Goal: Task Accomplishment & Management: Manage account settings

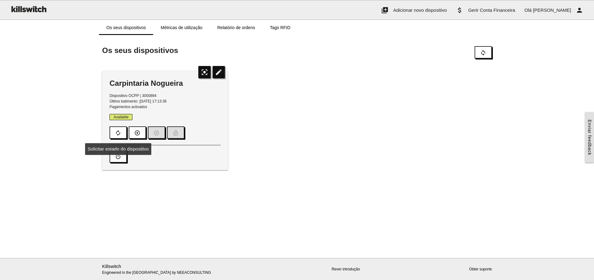
click at [115, 123] on div "Available autorenew play_circle_outline pause_circle_outline lock_open" at bounding box center [165, 126] width 111 height 24
click at [339, 175] on div "Carpintaria Nogueira Dispositivo OCPP | 3000894 Último batimento: 15/10/2025, 1…" at bounding box center [297, 120] width 396 height 111
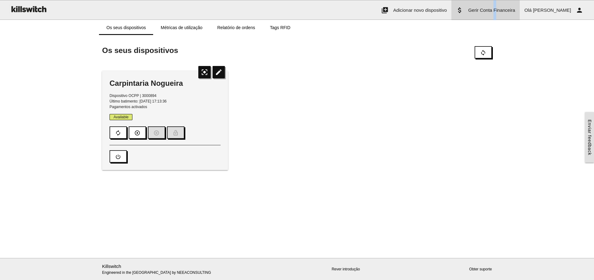
click at [514, 11] on span "Gerir Conta Financeira" at bounding box center [491, 9] width 47 height 5
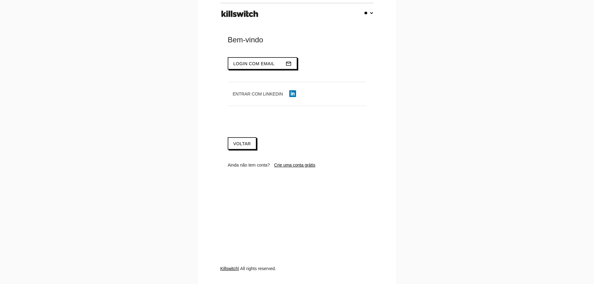
select select "**"
type input "**********"
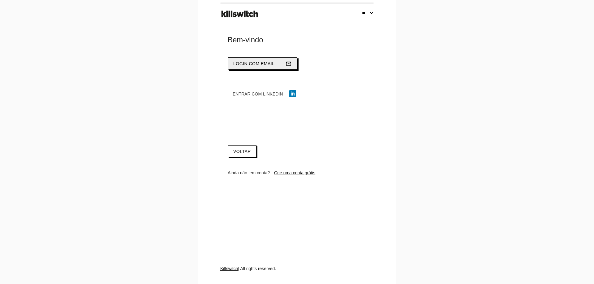
click at [254, 66] on span "Login com email" at bounding box center [253, 63] width 41 height 5
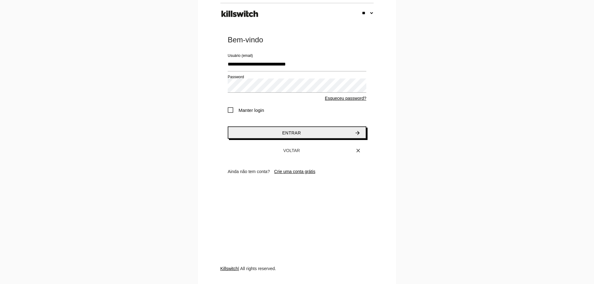
click at [293, 134] on span "Entrar" at bounding box center [291, 133] width 19 height 5
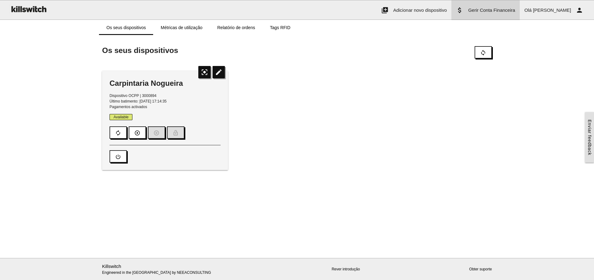
click at [503, 11] on span "Gerir Conta Financeira" at bounding box center [491, 9] width 47 height 5
click at [219, 71] on icon "edit" at bounding box center [219, 72] width 12 height 12
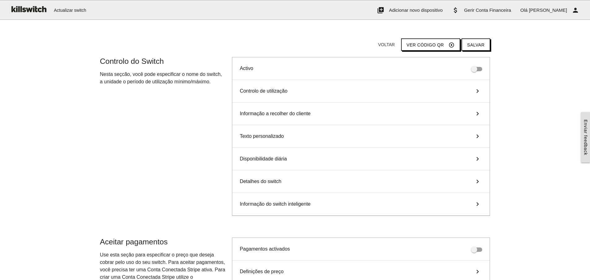
click at [476, 92] on icon "keyboard_arrow_right" at bounding box center [477, 90] width 9 height 7
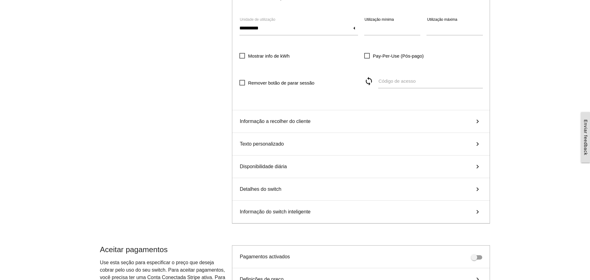
scroll to position [93, 0]
click at [477, 119] on icon "keyboard_arrow_right" at bounding box center [477, 121] width 9 height 7
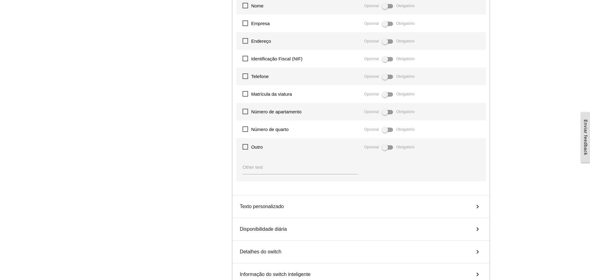
scroll to position [155, 0]
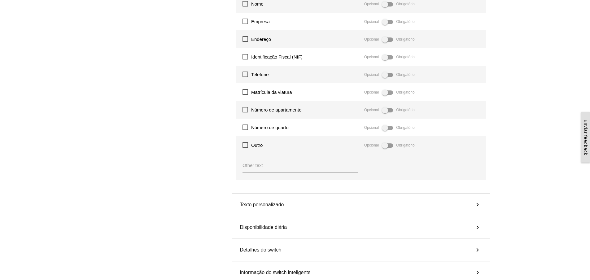
click at [475, 204] on icon "keyboard_arrow_right" at bounding box center [477, 204] width 9 height 7
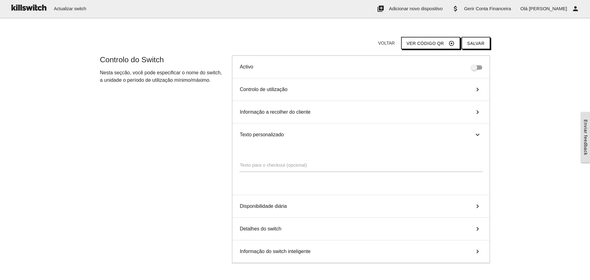
scroll to position [0, 0]
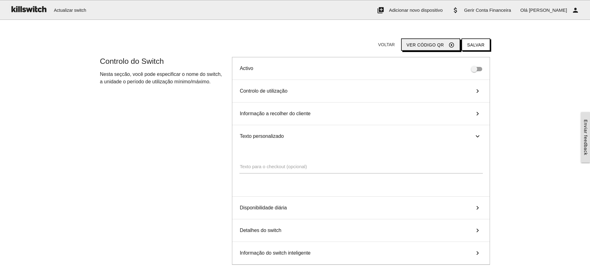
click at [424, 46] on span "Ver código QR" at bounding box center [424, 44] width 37 height 5
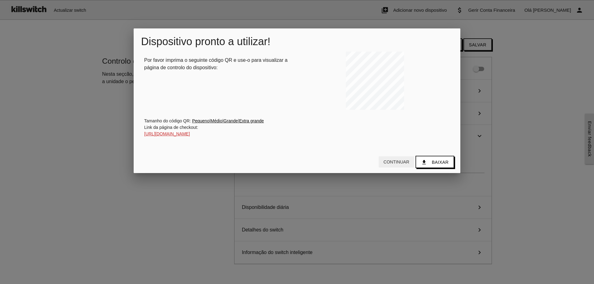
click at [393, 164] on button "Continuar" at bounding box center [397, 162] width 36 height 11
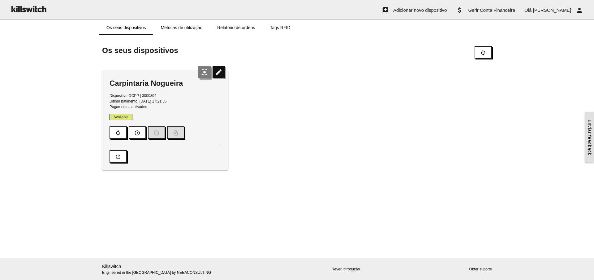
click at [205, 72] on icon "center_focus_strong" at bounding box center [204, 72] width 12 height 12
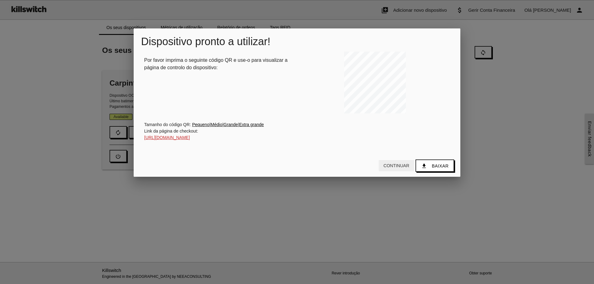
drag, startPoint x: 393, startPoint y: 167, endPoint x: 393, endPoint y: 163, distance: 4.3
click at [393, 166] on button "Continuar" at bounding box center [397, 165] width 36 height 11
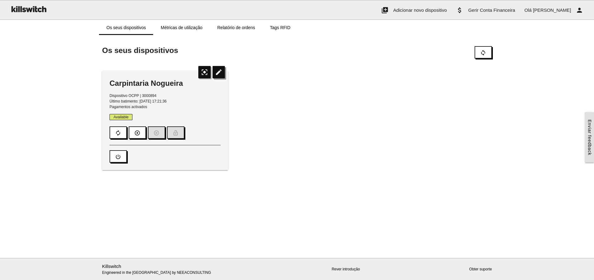
click at [217, 71] on icon "edit" at bounding box center [219, 72] width 12 height 12
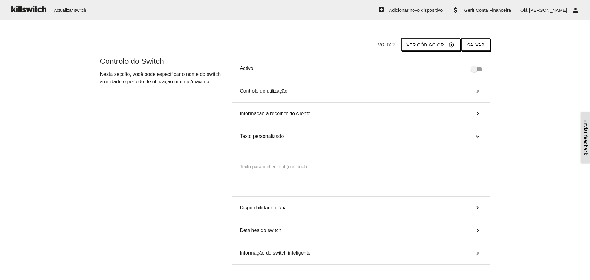
click at [475, 89] on icon "keyboard_arrow_right" at bounding box center [477, 90] width 9 height 7
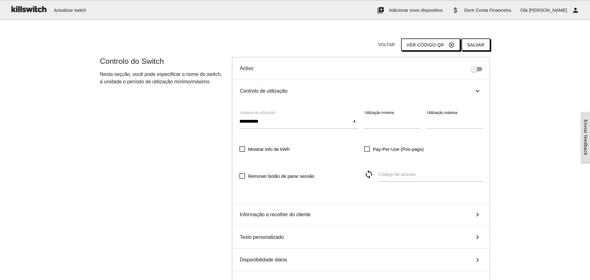
click at [478, 90] on icon "keyboard_arrow_right" at bounding box center [477, 90] width 7 height 9
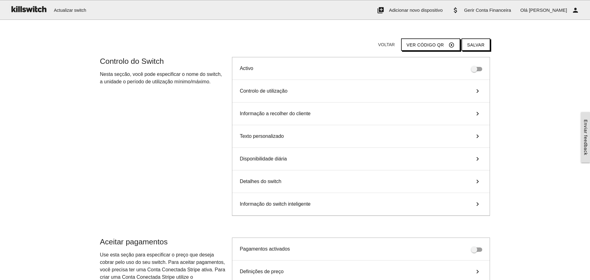
click at [479, 113] on icon "keyboard_arrow_right" at bounding box center [477, 113] width 9 height 7
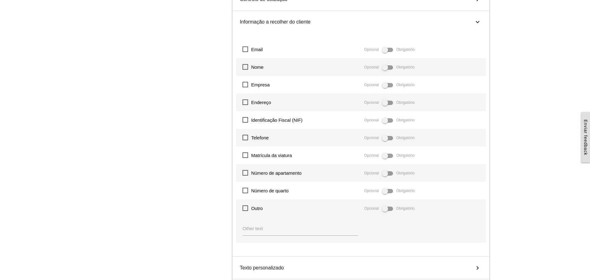
scroll to position [31, 0]
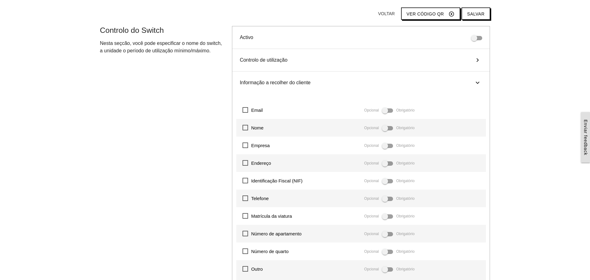
click at [478, 61] on icon "keyboard_arrow_right" at bounding box center [477, 59] width 9 height 7
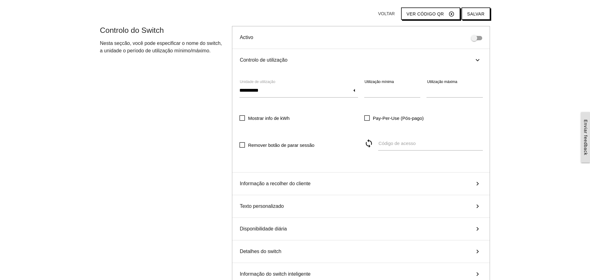
click at [477, 60] on icon "keyboard_arrow_right" at bounding box center [477, 59] width 7 height 9
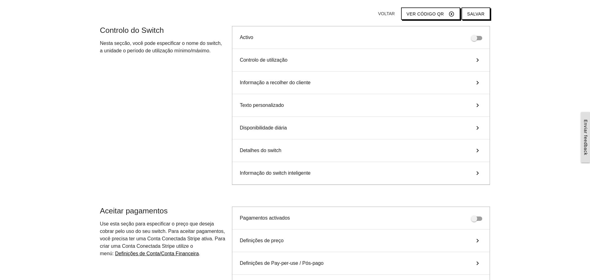
click at [477, 102] on icon "keyboard_arrow_right" at bounding box center [477, 105] width 9 height 7
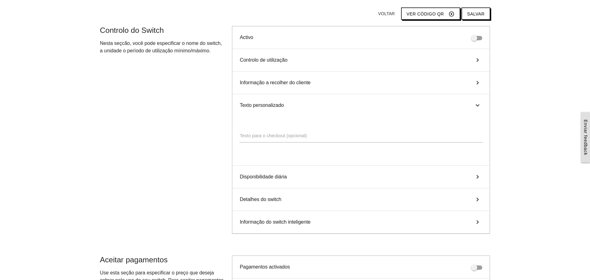
click at [478, 105] on icon "keyboard_arrow_right" at bounding box center [477, 105] width 7 height 9
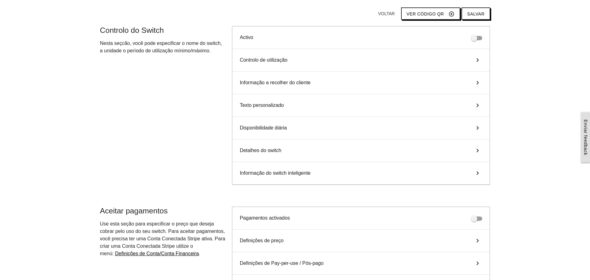
click at [475, 127] on icon "keyboard_arrow_right" at bounding box center [477, 127] width 9 height 7
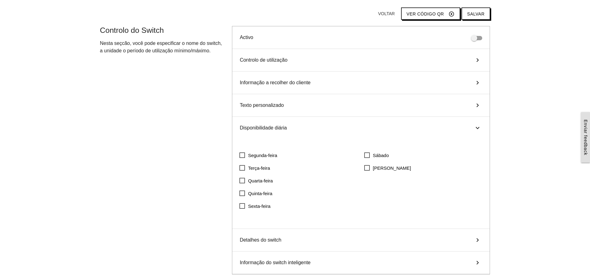
click at [478, 128] on icon "keyboard_arrow_right" at bounding box center [477, 127] width 7 height 9
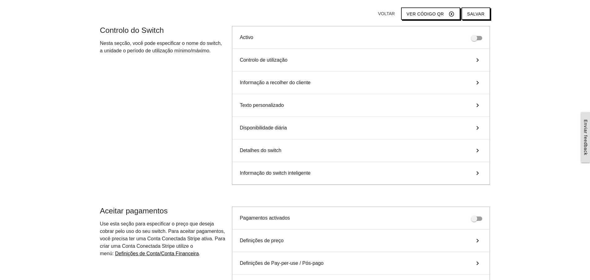
click at [477, 151] on icon "keyboard_arrow_right" at bounding box center [477, 150] width 9 height 7
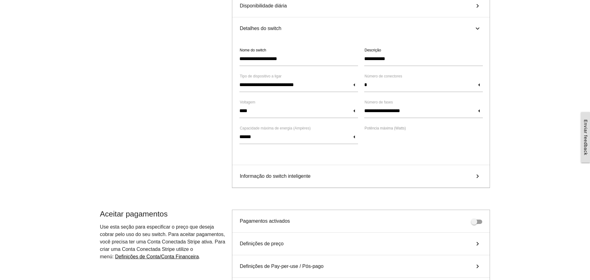
scroll to position [155, 0]
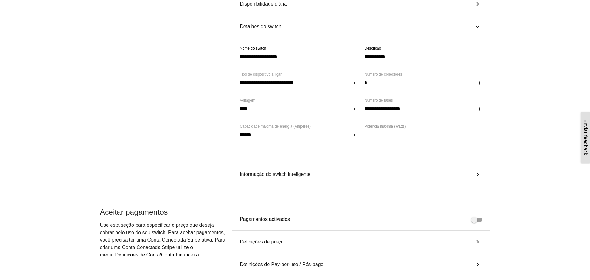
click at [354, 135] on input "******" at bounding box center [298, 135] width 119 height 14
click at [157, 126] on div "**********" at bounding box center [295, 51] width 396 height 299
click at [354, 135] on input "******" at bounding box center [298, 135] width 119 height 14
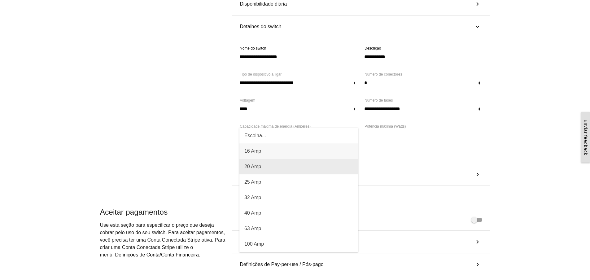
click at [257, 167] on span "20 Amp" at bounding box center [298, 166] width 119 height 15
type input "*****"
type input "******"
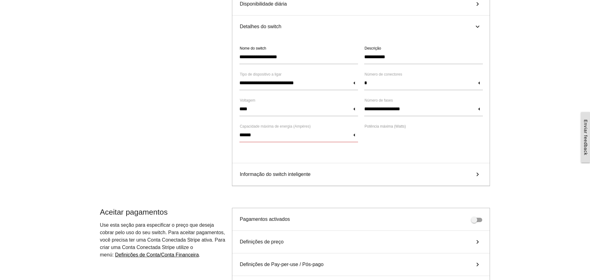
click at [354, 135] on input "******" at bounding box center [298, 135] width 119 height 14
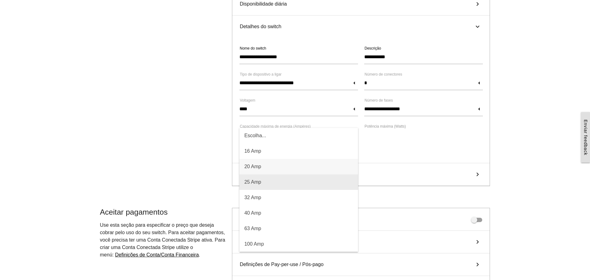
click at [263, 183] on span "25 Amp" at bounding box center [298, 181] width 119 height 15
type input "*****"
type input "******"
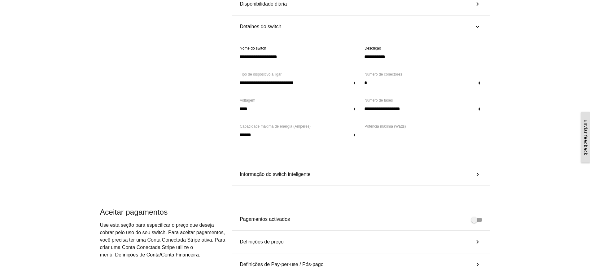
click at [355, 135] on input "******" at bounding box center [298, 135] width 119 height 14
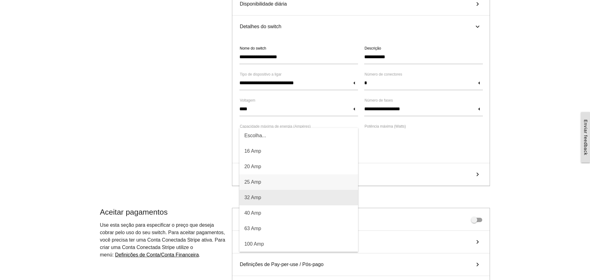
click at [264, 197] on span "32 Amp" at bounding box center [298, 197] width 119 height 15
type input "*****"
type input "******"
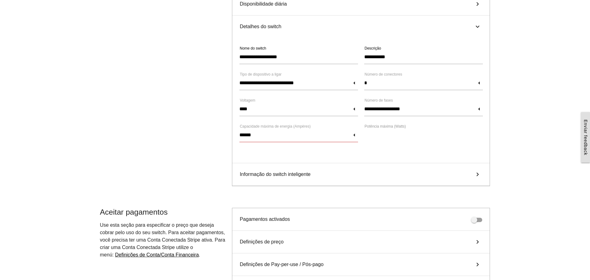
click at [354, 135] on input "******" at bounding box center [298, 135] width 119 height 14
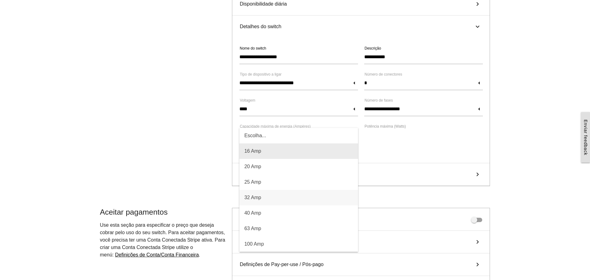
click at [244, 153] on span "16 Amp" at bounding box center [298, 150] width 119 height 15
type input "*****"
type input "******"
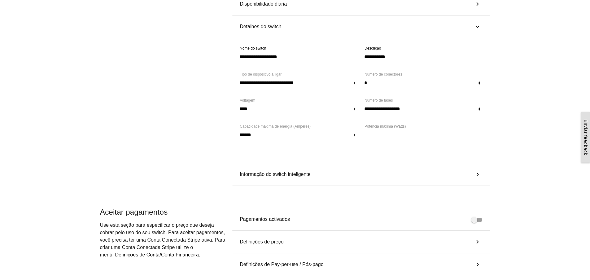
click at [476, 172] on icon "keyboard_arrow_right" at bounding box center [477, 174] width 9 height 7
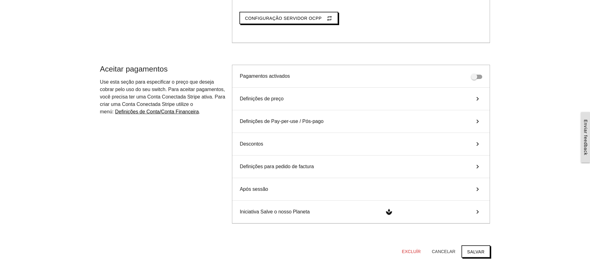
scroll to position [248, 0]
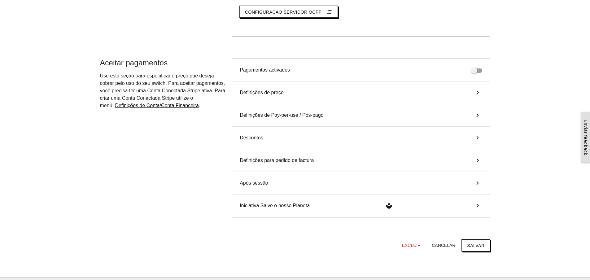
click at [476, 92] on icon "keyboard_arrow_right" at bounding box center [477, 92] width 9 height 7
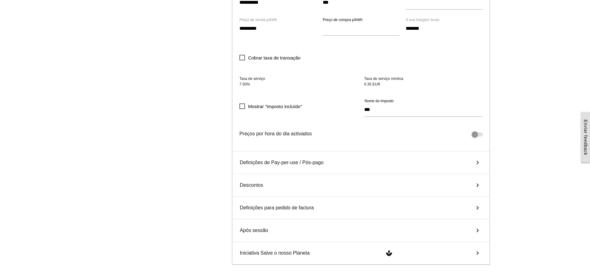
scroll to position [371, 0]
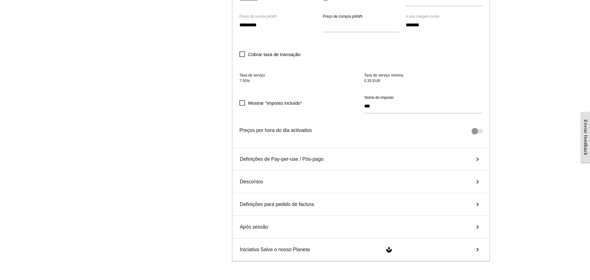
click at [371, 130] on div at bounding box center [423, 130] width 125 height 7
click at [480, 132] on span at bounding box center [476, 131] width 11 height 4
click at [477, 130] on span at bounding box center [476, 131] width 11 height 4
click at [480, 129] on span at bounding box center [476, 131] width 11 height 4
click at [479, 158] on icon "keyboard_arrow_right" at bounding box center [477, 158] width 9 height 7
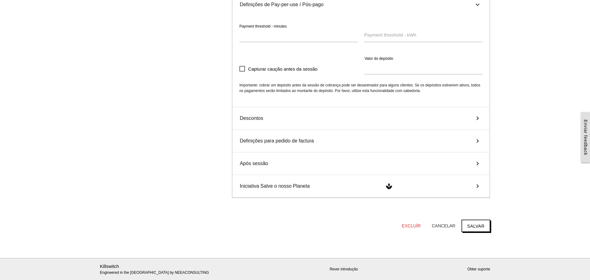
scroll to position [353, 0]
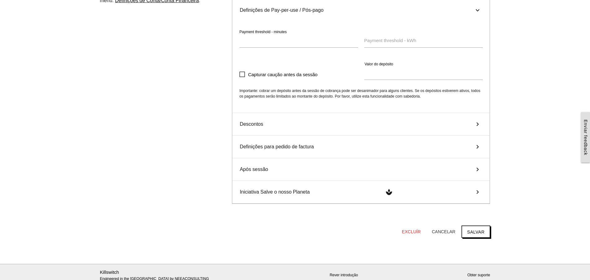
click at [478, 124] on icon "keyboard_arrow_right" at bounding box center [477, 123] width 9 height 7
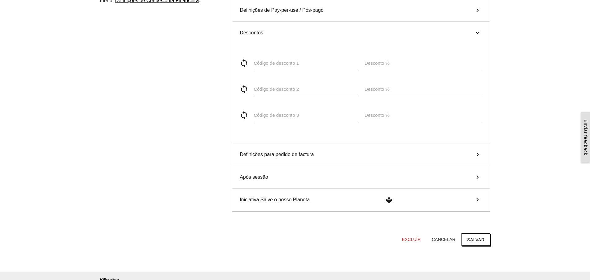
click at [477, 156] on icon "keyboard_arrow_right" at bounding box center [477, 154] width 9 height 7
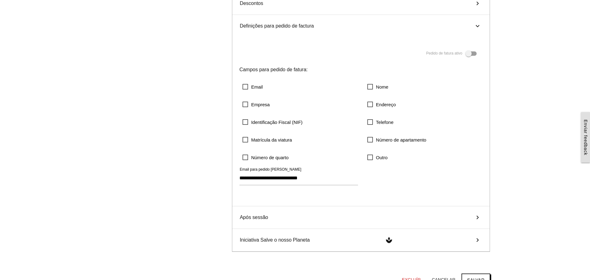
scroll to position [414, 0]
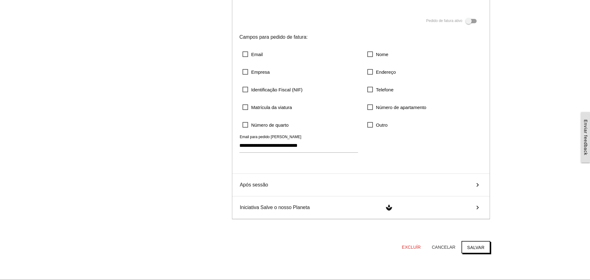
click at [477, 186] on icon "keyboard_arrow_right" at bounding box center [477, 184] width 9 height 7
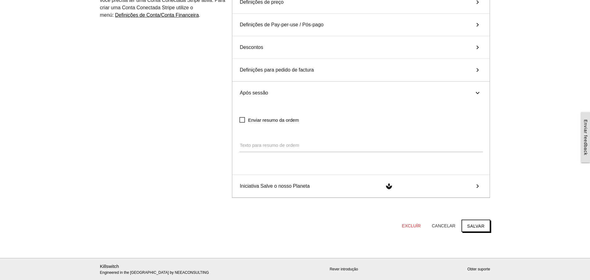
scroll to position [338, 0]
click at [477, 185] on icon "keyboard_arrow_right" at bounding box center [477, 185] width 9 height 7
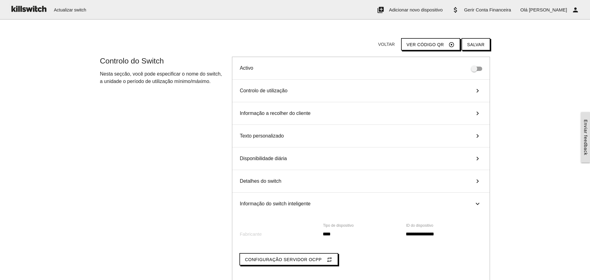
scroll to position [0, 0]
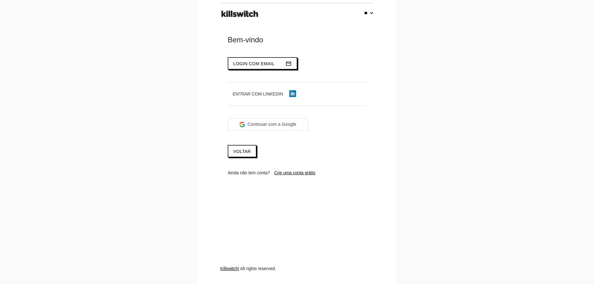
select select "**"
click at [254, 63] on span "Login com email" at bounding box center [253, 63] width 41 height 5
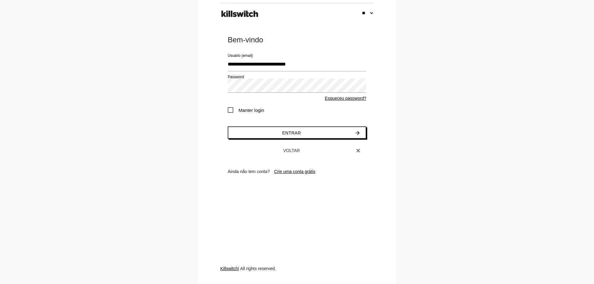
click at [232, 110] on span "Manter login" at bounding box center [246, 110] width 37 height 8
click at [295, 133] on span "Entrar" at bounding box center [291, 133] width 19 height 5
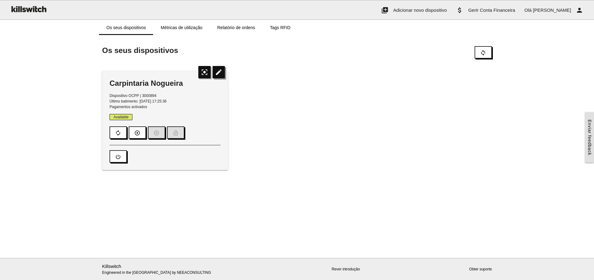
click at [217, 73] on icon "edit" at bounding box center [219, 72] width 12 height 12
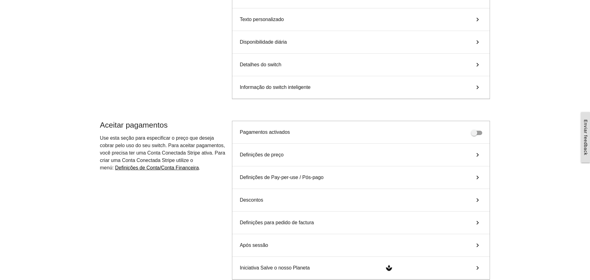
scroll to position [186, 0]
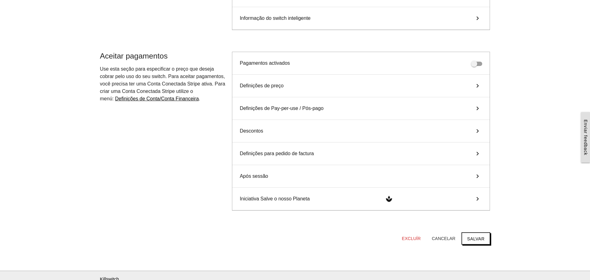
click at [476, 84] on icon "keyboard_arrow_right" at bounding box center [477, 85] width 9 height 7
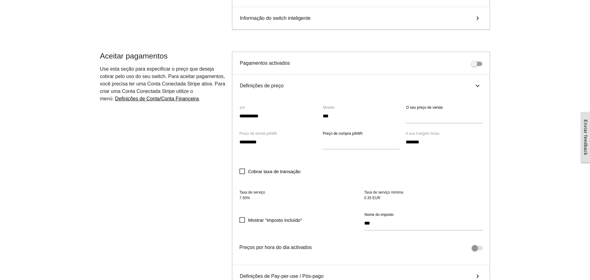
click at [481, 248] on span at bounding box center [476, 248] width 11 height 4
click at [474, 247] on span at bounding box center [476, 248] width 11 height 4
drag, startPoint x: 474, startPoint y: 247, endPoint x: 481, endPoint y: 247, distance: 7.1
click at [481, 247] on span at bounding box center [476, 248] width 11 height 4
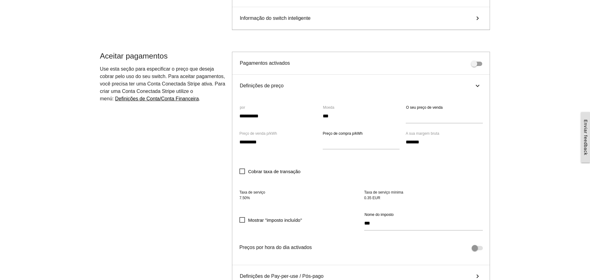
drag, startPoint x: 474, startPoint y: 247, endPoint x: 482, endPoint y: 248, distance: 8.1
click at [482, 248] on span at bounding box center [476, 248] width 11 height 4
drag, startPoint x: 476, startPoint y: 249, endPoint x: 481, endPoint y: 247, distance: 5.9
click at [481, 247] on span at bounding box center [476, 248] width 11 height 4
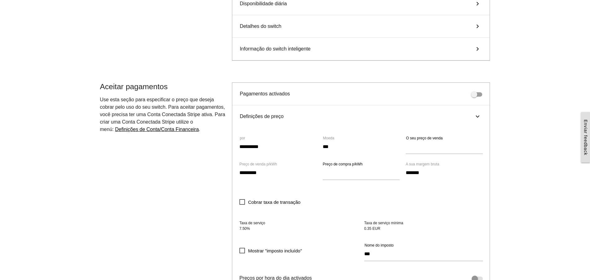
scroll to position [150, 0]
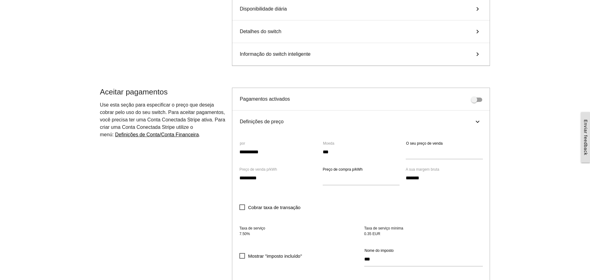
click at [476, 56] on icon "keyboard_arrow_right" at bounding box center [477, 53] width 9 height 7
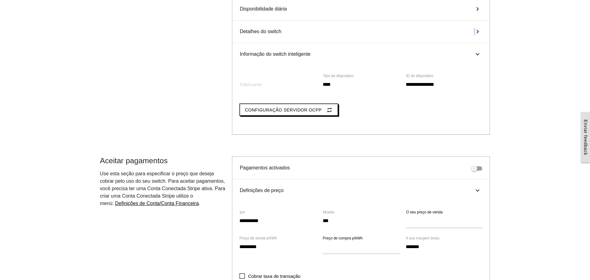
click at [475, 32] on icon "keyboard_arrow_right" at bounding box center [477, 31] width 9 height 7
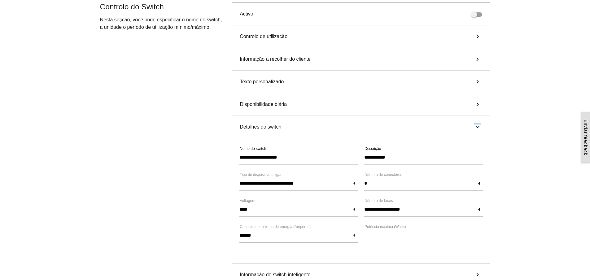
scroll to position [0, 0]
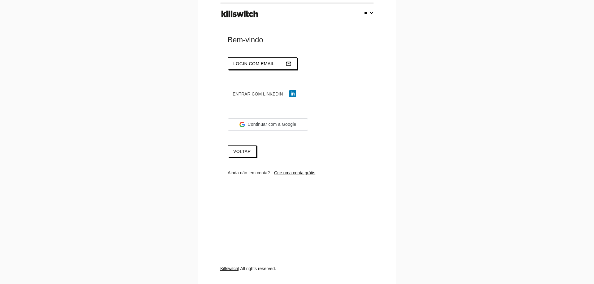
select select "**"
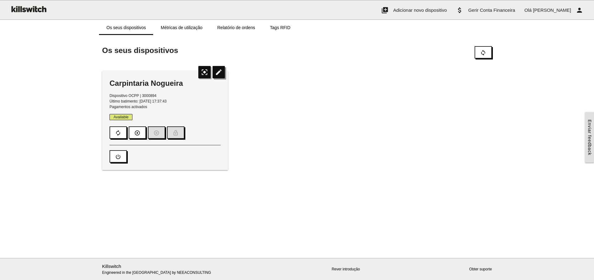
click at [223, 72] on icon "edit" at bounding box center [219, 72] width 12 height 12
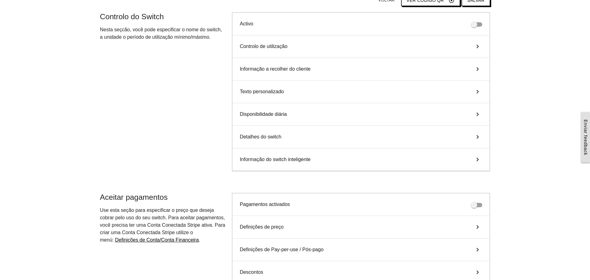
scroll to position [31, 0]
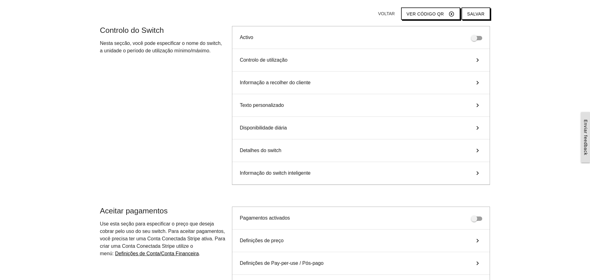
click at [476, 63] on icon "keyboard_arrow_right" at bounding box center [477, 59] width 9 height 7
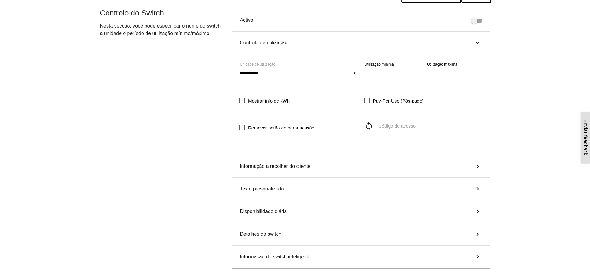
scroll to position [62, 0]
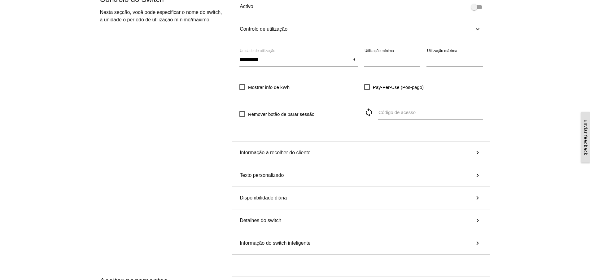
click at [306, 151] on span "Informação a recolher do cliente" at bounding box center [275, 152] width 71 height 7
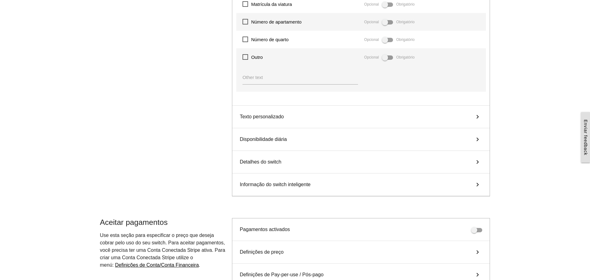
scroll to position [248, 0]
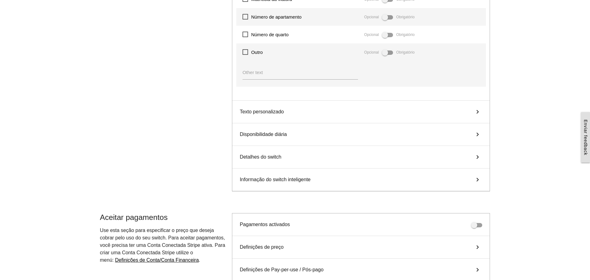
click at [303, 114] on div "Texto personalizado keyboard_arrow_right" at bounding box center [360, 112] width 257 height 23
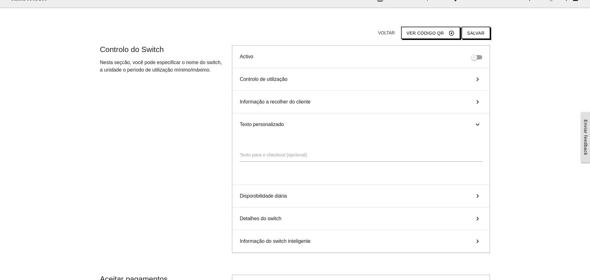
scroll to position [9, 0]
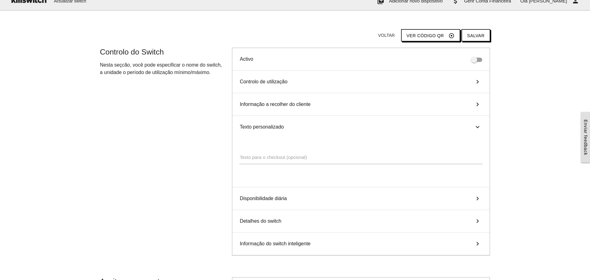
click at [477, 126] on icon "keyboard_arrow_right" at bounding box center [477, 126] width 7 height 9
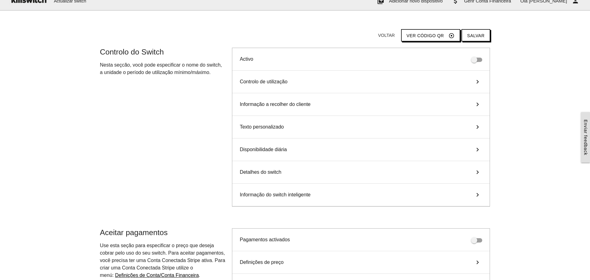
click at [478, 150] on icon "keyboard_arrow_right" at bounding box center [477, 149] width 9 height 7
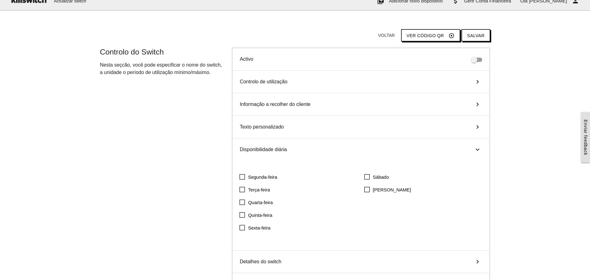
click at [477, 148] on icon "keyboard_arrow_right" at bounding box center [477, 149] width 7 height 9
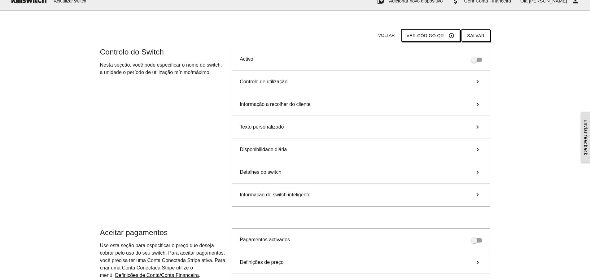
click at [475, 172] on icon "keyboard_arrow_right" at bounding box center [477, 171] width 9 height 7
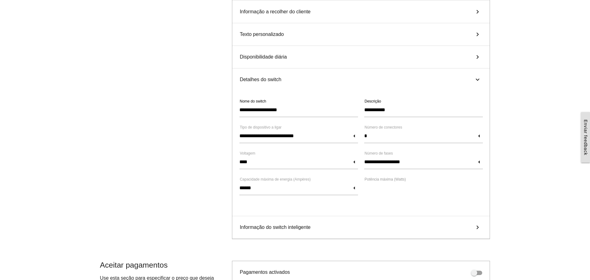
scroll to position [102, 0]
click at [478, 76] on icon "keyboard_arrow_right" at bounding box center [477, 79] width 7 height 9
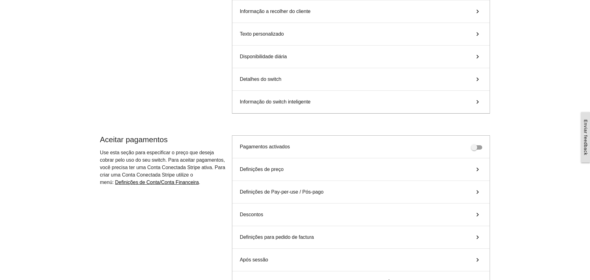
click at [476, 101] on icon "keyboard_arrow_right" at bounding box center [477, 101] width 9 height 7
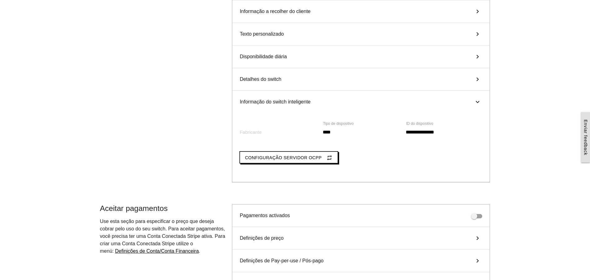
click at [476, 101] on icon "keyboard_arrow_right" at bounding box center [477, 101] width 7 height 9
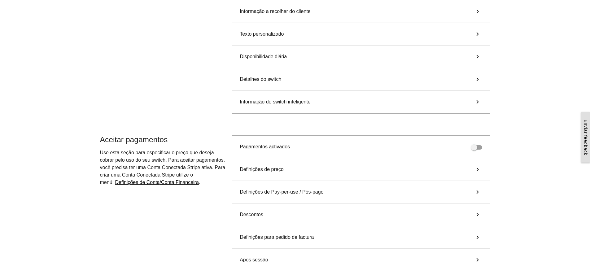
click at [478, 169] on icon "keyboard_arrow_right" at bounding box center [477, 169] width 9 height 7
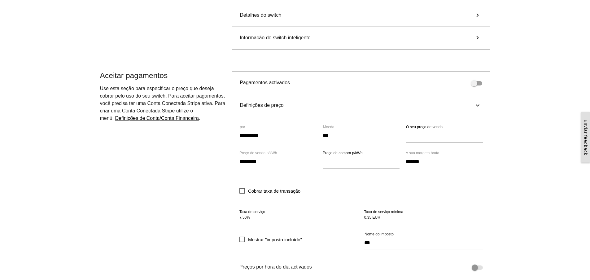
scroll to position [133, 0]
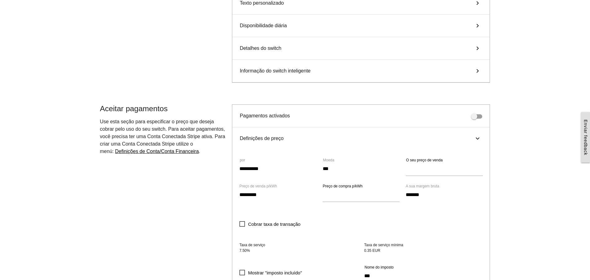
click at [476, 138] on icon "keyboard_arrow_right" at bounding box center [477, 138] width 7 height 9
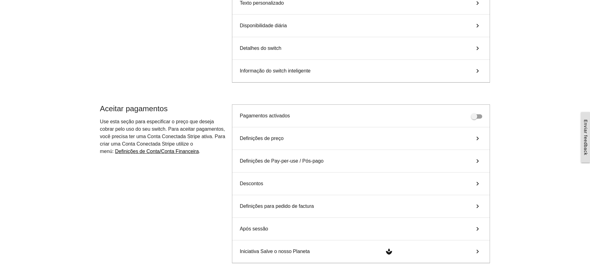
click at [478, 161] on icon "keyboard_arrow_right" at bounding box center [477, 160] width 9 height 7
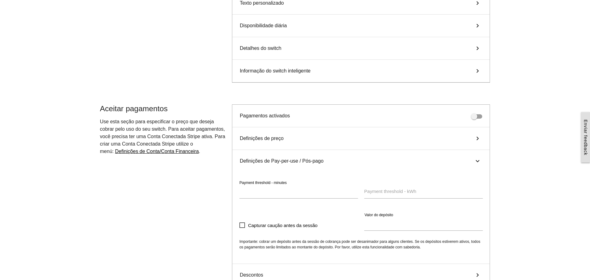
click at [478, 161] on icon "keyboard_arrow_right" at bounding box center [477, 160] width 7 height 9
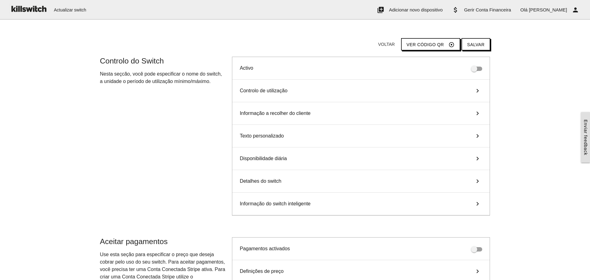
scroll to position [0, 0]
click at [477, 89] on icon "keyboard_arrow_right" at bounding box center [477, 90] width 9 height 7
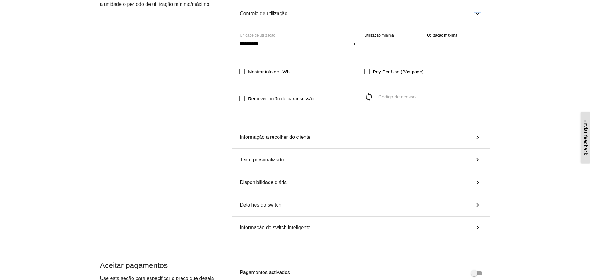
scroll to position [31, 0]
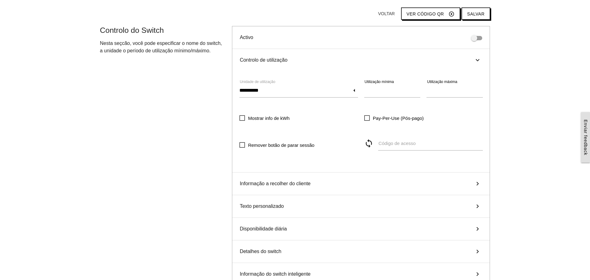
click at [477, 61] on icon "keyboard_arrow_right" at bounding box center [477, 59] width 7 height 9
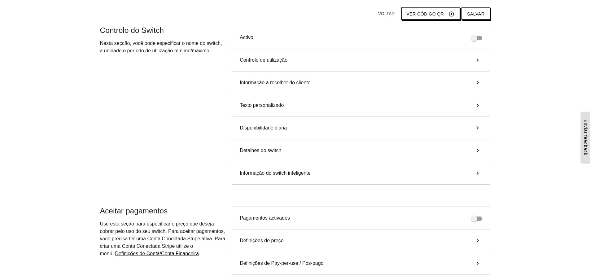
click at [475, 84] on icon "keyboard_arrow_right" at bounding box center [477, 82] width 9 height 7
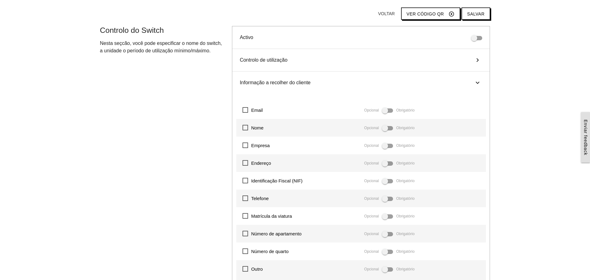
click at [477, 82] on icon "keyboard_arrow_right" at bounding box center [477, 82] width 7 height 9
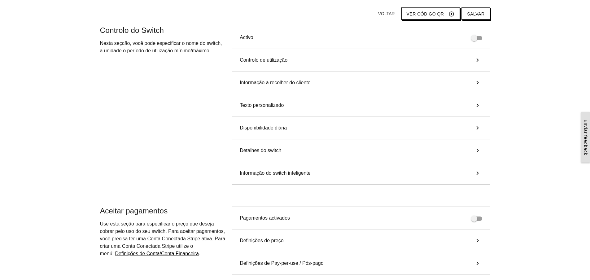
click at [477, 103] on icon "keyboard_arrow_right" at bounding box center [477, 105] width 9 height 7
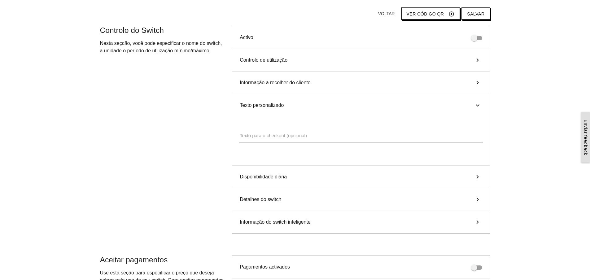
click at [478, 102] on icon "keyboard_arrow_right" at bounding box center [477, 105] width 7 height 9
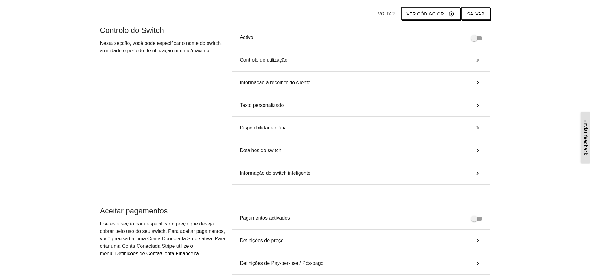
click at [480, 128] on icon "keyboard_arrow_right" at bounding box center [477, 127] width 9 height 7
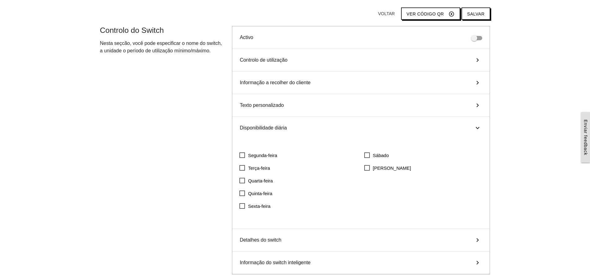
click at [479, 127] on icon "keyboard_arrow_right" at bounding box center [477, 127] width 7 height 9
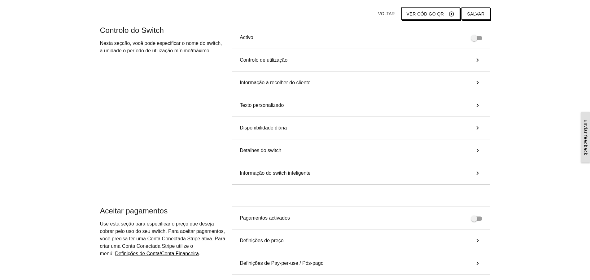
click at [476, 150] on icon "keyboard_arrow_right" at bounding box center [477, 150] width 9 height 7
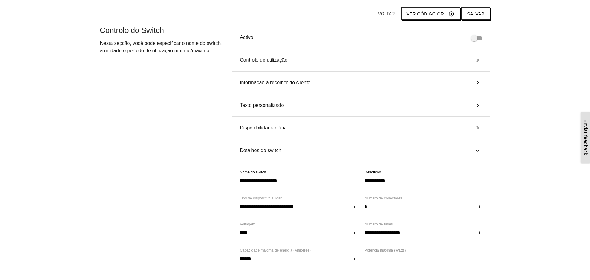
click at [479, 148] on icon "keyboard_arrow_right" at bounding box center [477, 150] width 7 height 9
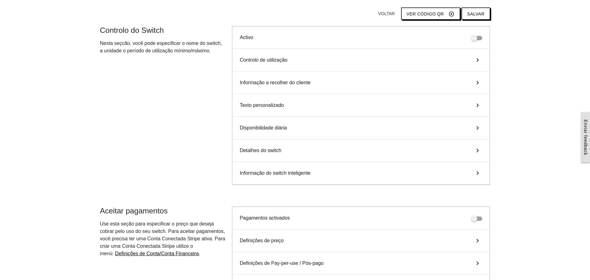
click at [478, 171] on icon "keyboard_arrow_right" at bounding box center [477, 172] width 9 height 7
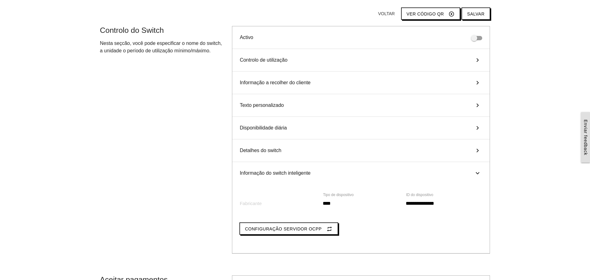
click at [477, 172] on icon "keyboard_arrow_right" at bounding box center [477, 172] width 7 height 9
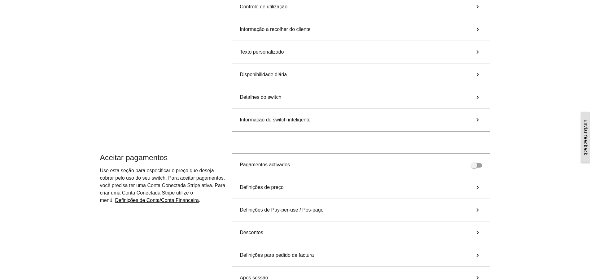
scroll to position [124, 0]
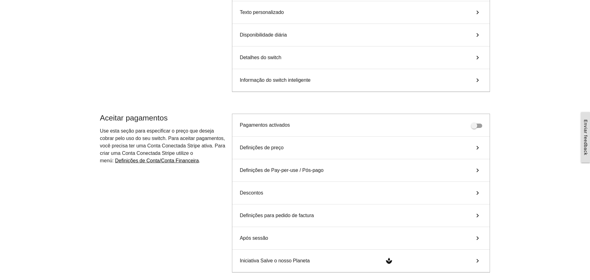
click at [478, 147] on icon "keyboard_arrow_right" at bounding box center [477, 147] width 9 height 7
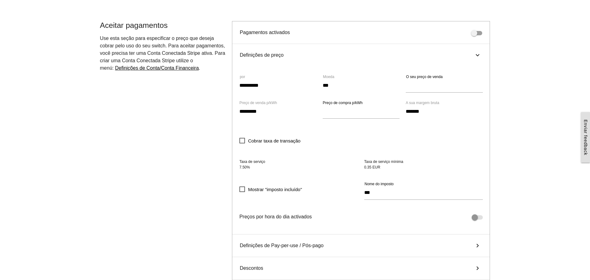
scroll to position [217, 0]
click at [476, 53] on icon "keyboard_arrow_right" at bounding box center [477, 54] width 7 height 9
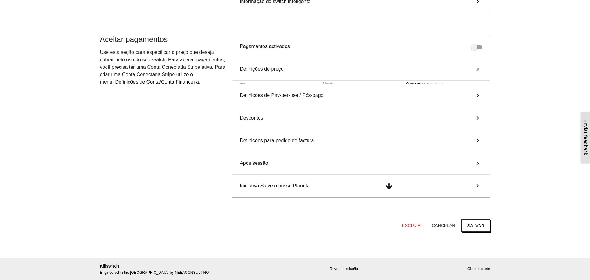
scroll to position [199, 0]
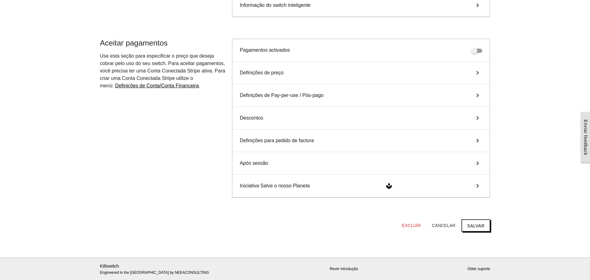
click at [475, 163] on icon "keyboard_arrow_right" at bounding box center [477, 162] width 9 height 7
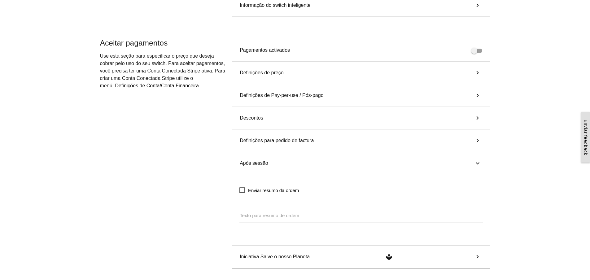
click at [477, 162] on icon "keyboard_arrow_right" at bounding box center [477, 162] width 7 height 9
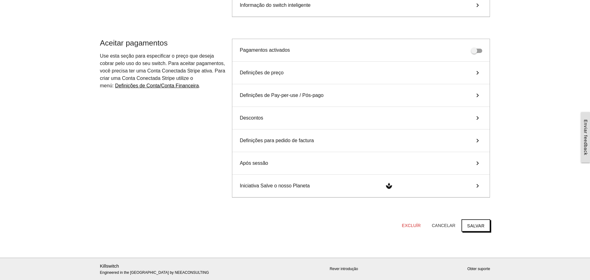
click at [478, 139] on icon "keyboard_arrow_right" at bounding box center [477, 140] width 9 height 7
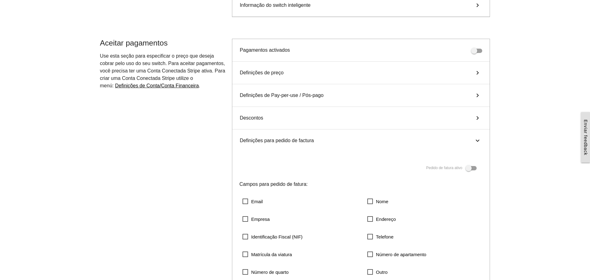
click at [478, 138] on icon "keyboard_arrow_right" at bounding box center [477, 140] width 7 height 9
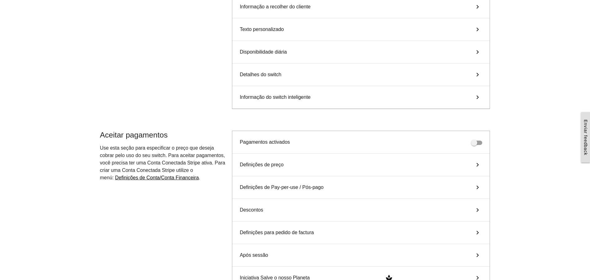
scroll to position [44, 0]
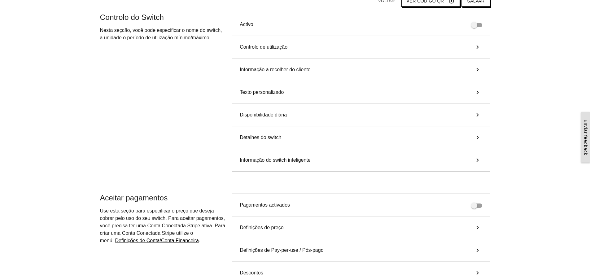
click at [475, 160] on icon "keyboard_arrow_right" at bounding box center [477, 159] width 9 height 7
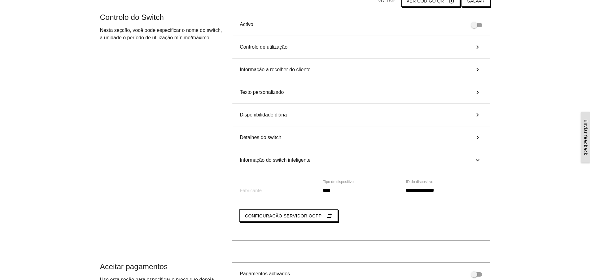
click at [478, 161] on icon "keyboard_arrow_right" at bounding box center [477, 159] width 7 height 9
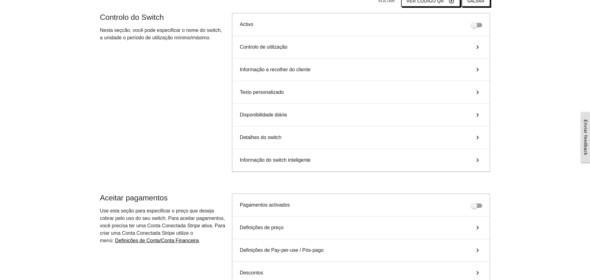
click at [479, 136] on icon "keyboard_arrow_right" at bounding box center [477, 137] width 9 height 7
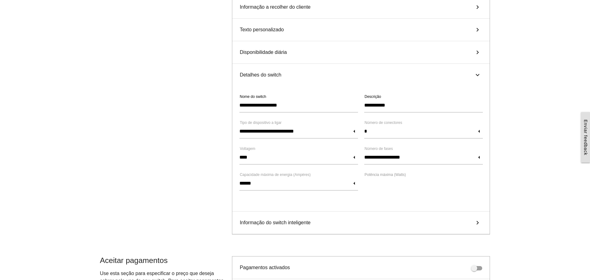
scroll to position [106, 0]
click at [354, 183] on input "******" at bounding box center [298, 184] width 119 height 14
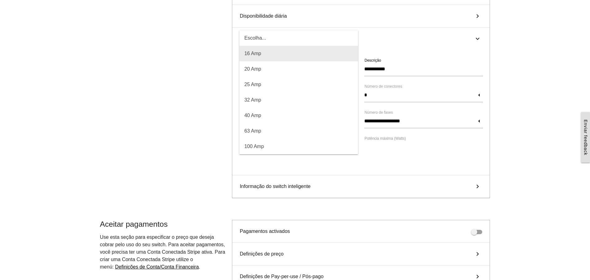
scroll to position [155, 0]
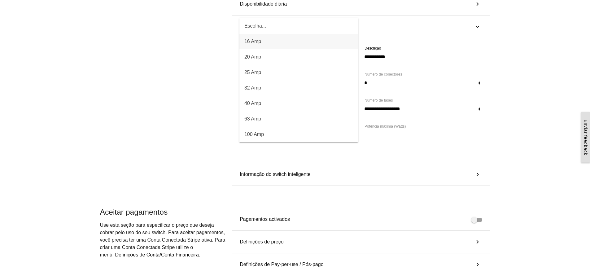
click at [399, 150] on div "**********" at bounding box center [360, 100] width 257 height 125
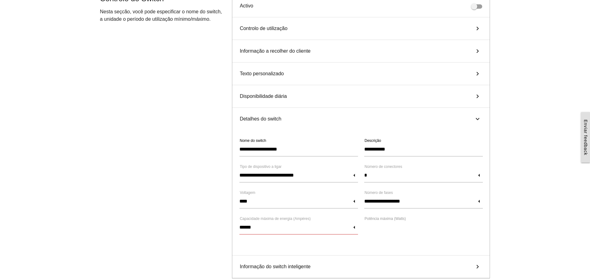
scroll to position [62, 0]
